Goal: Task Accomplishment & Management: Manage account settings

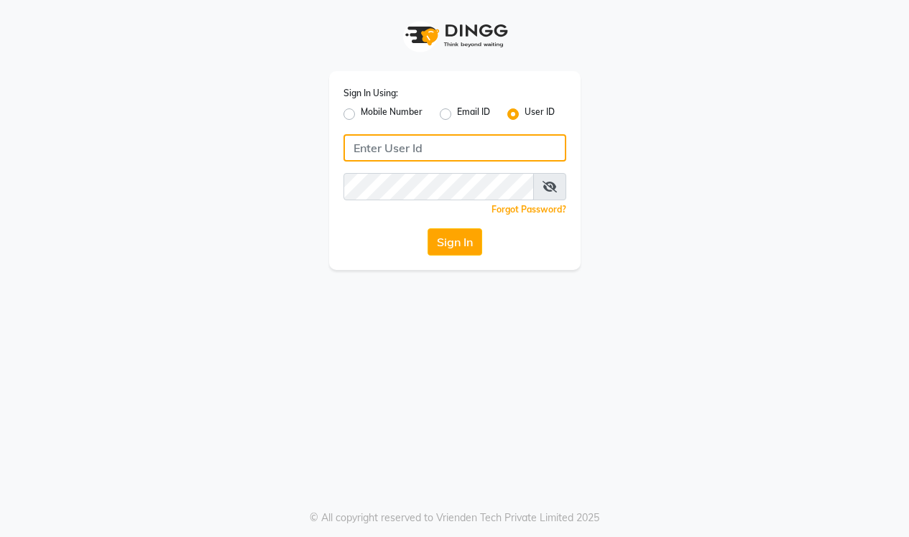
type input "e1780-11"
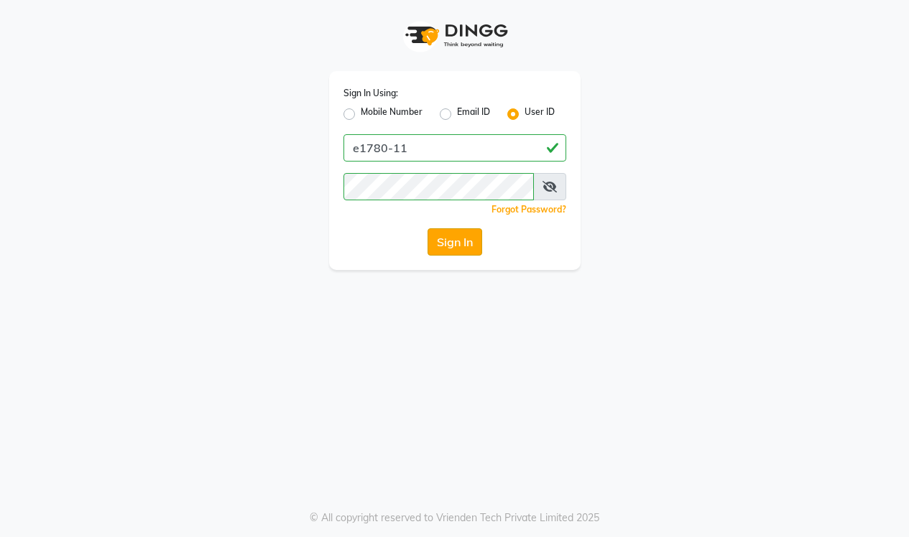
click at [439, 248] on button "Sign In" at bounding box center [455, 241] width 55 height 27
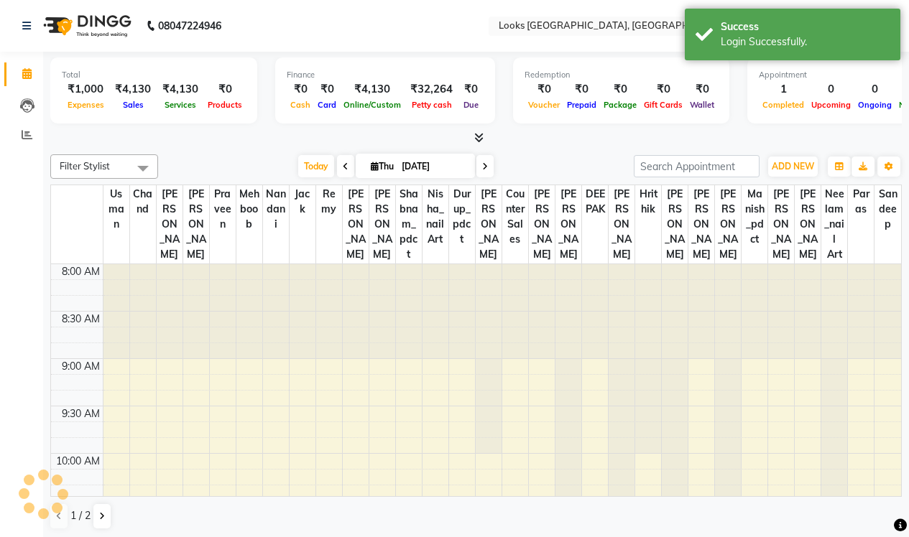
select select "en"
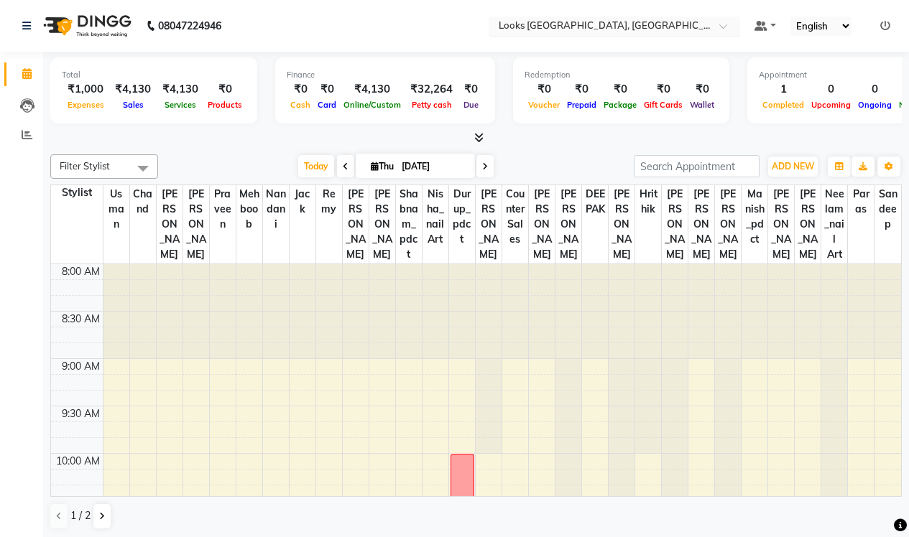
click at [496, 22] on input "text" at bounding box center [600, 27] width 208 height 14
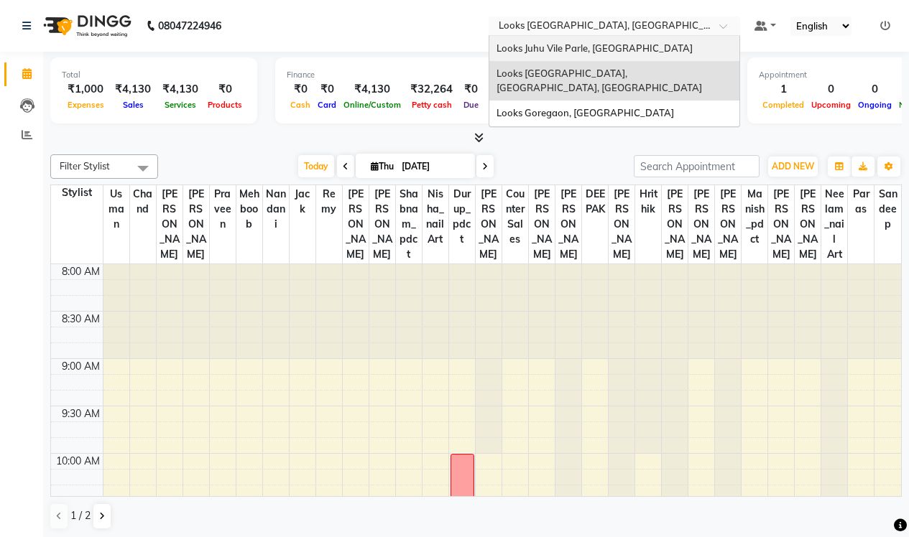
click at [497, 48] on span "Looks Juhu Vile Parle, [GEOGRAPHIC_DATA]" at bounding box center [595, 47] width 196 height 11
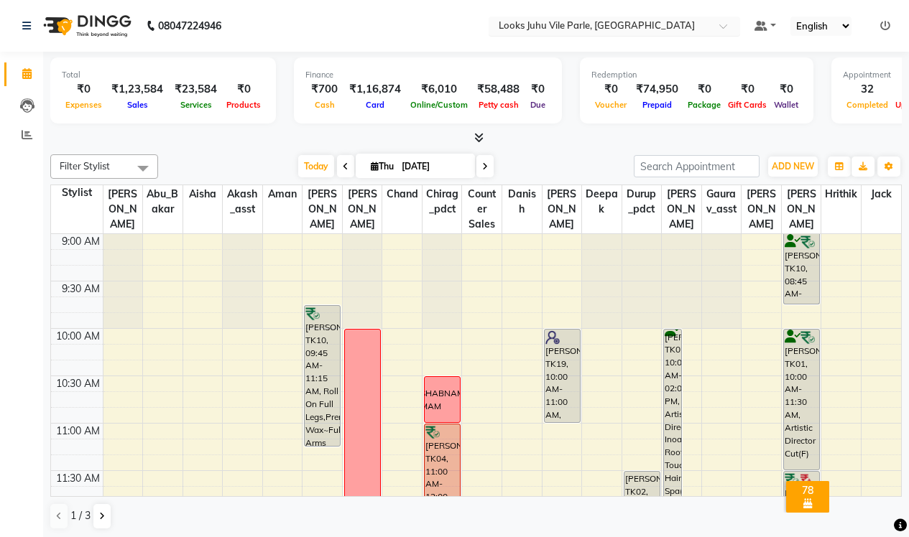
click at [545, 22] on input "text" at bounding box center [600, 27] width 208 height 14
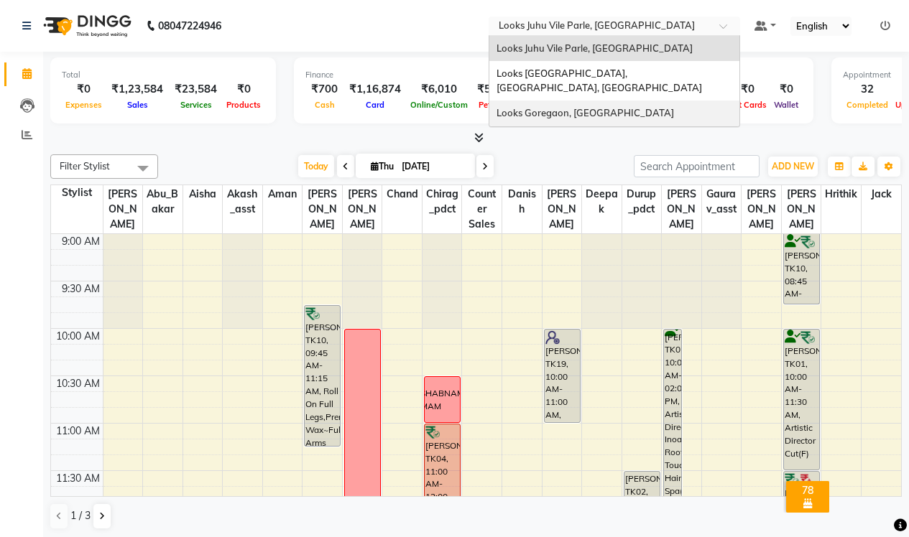
click at [497, 107] on span "Looks Goregaon, [GEOGRAPHIC_DATA]" at bounding box center [585, 112] width 177 height 11
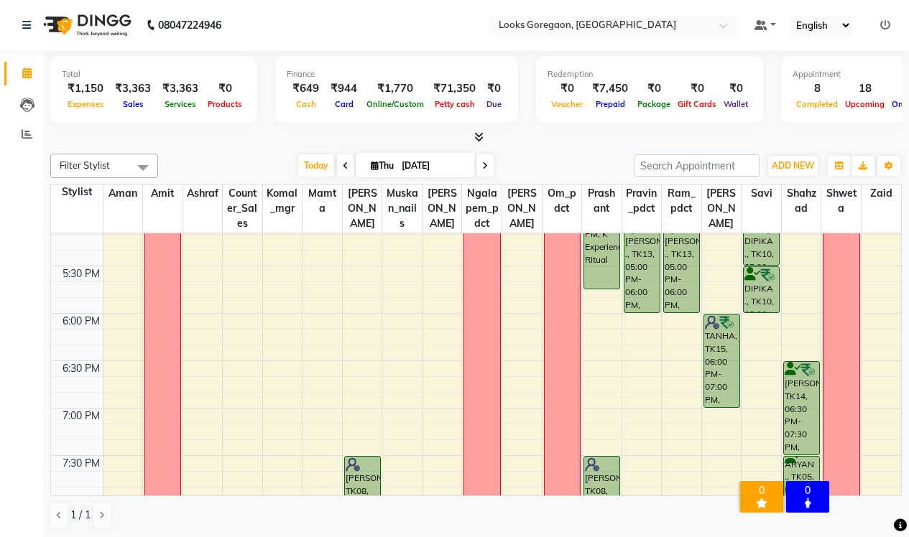
scroll to position [777, 0]
